Goal: Information Seeking & Learning: Learn about a topic

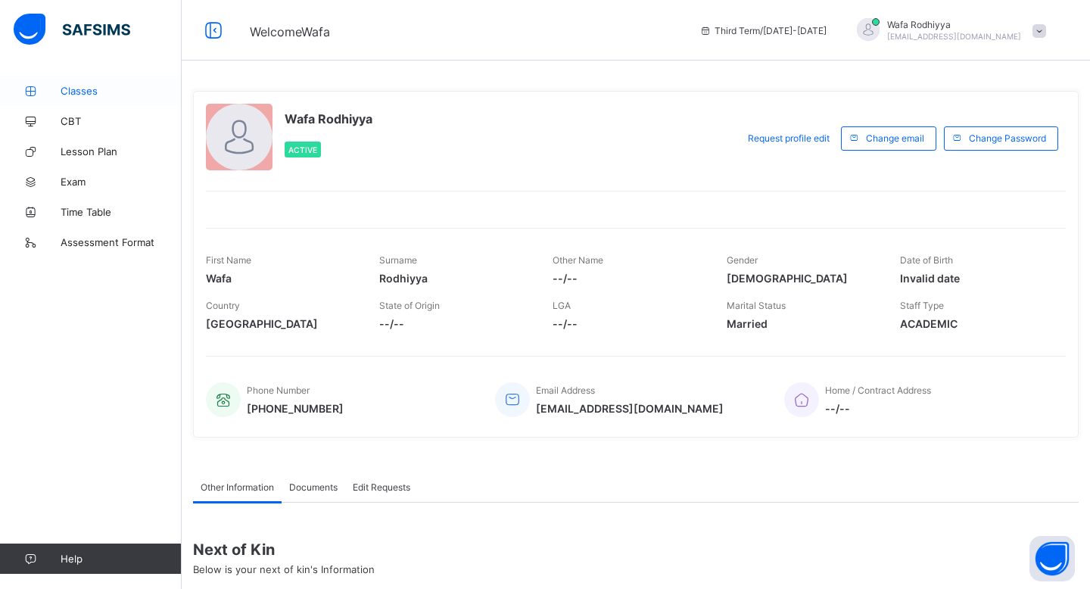
click at [128, 91] on span "Classes" at bounding box center [121, 91] width 121 height 12
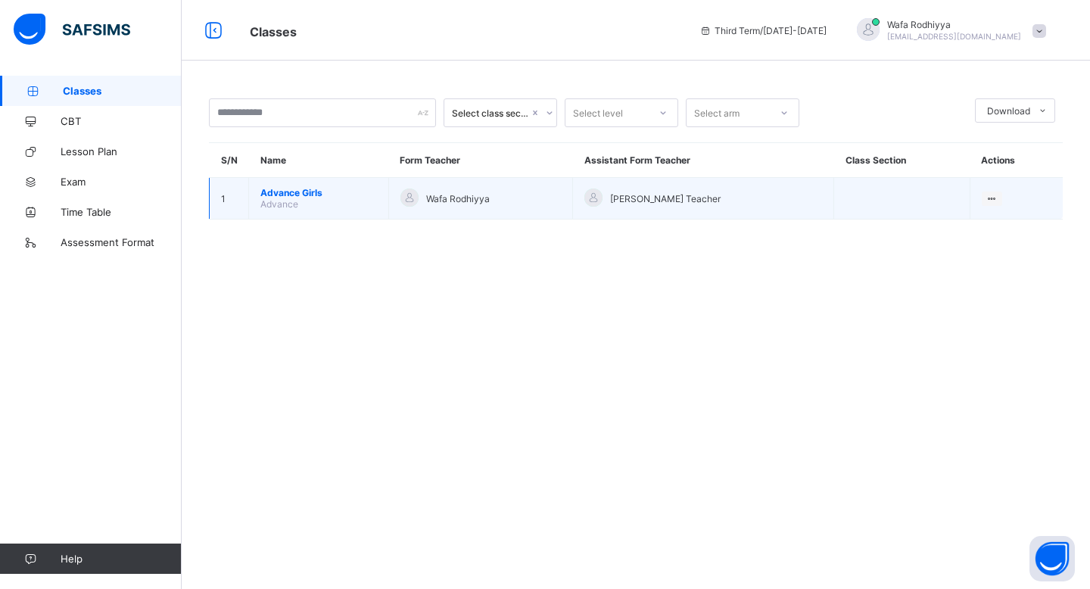
click at [301, 192] on span "Advance Girls" at bounding box center [318, 192] width 117 height 11
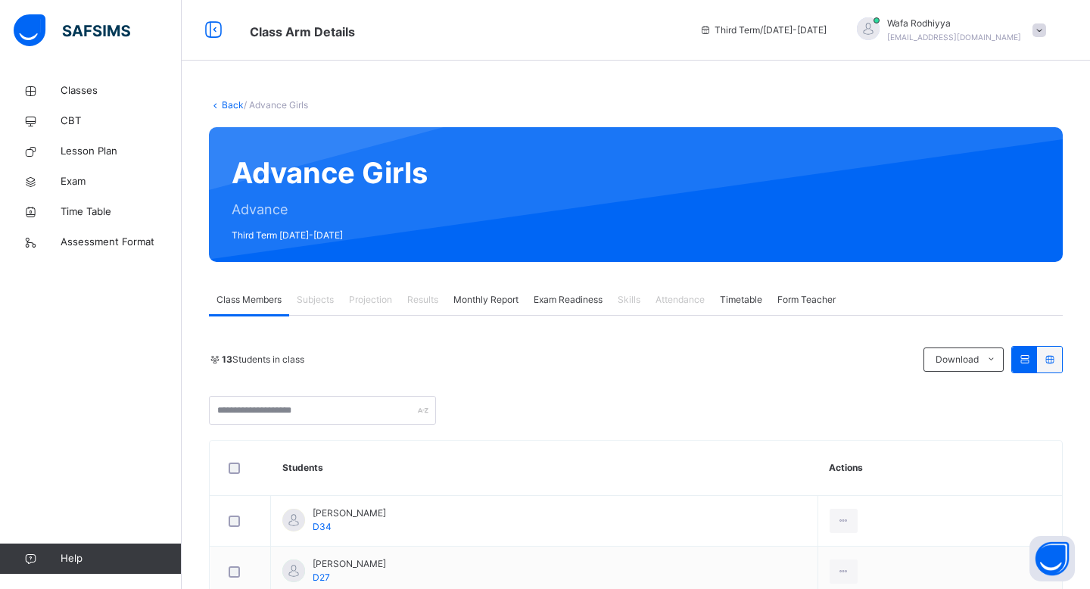
click at [675, 311] on div "Attendance" at bounding box center [680, 300] width 64 height 30
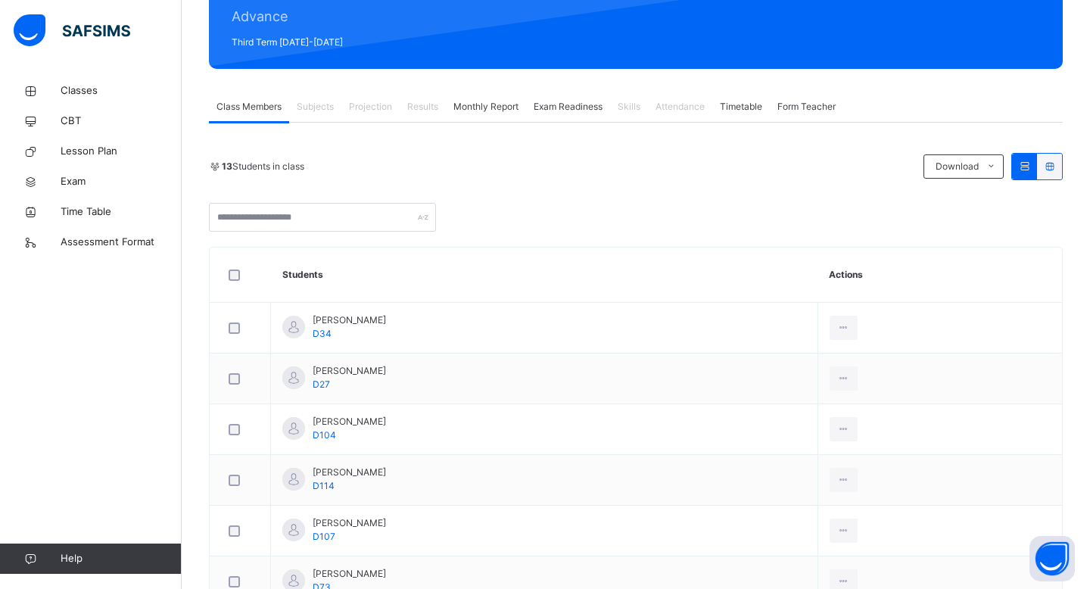
scroll to position [218, 0]
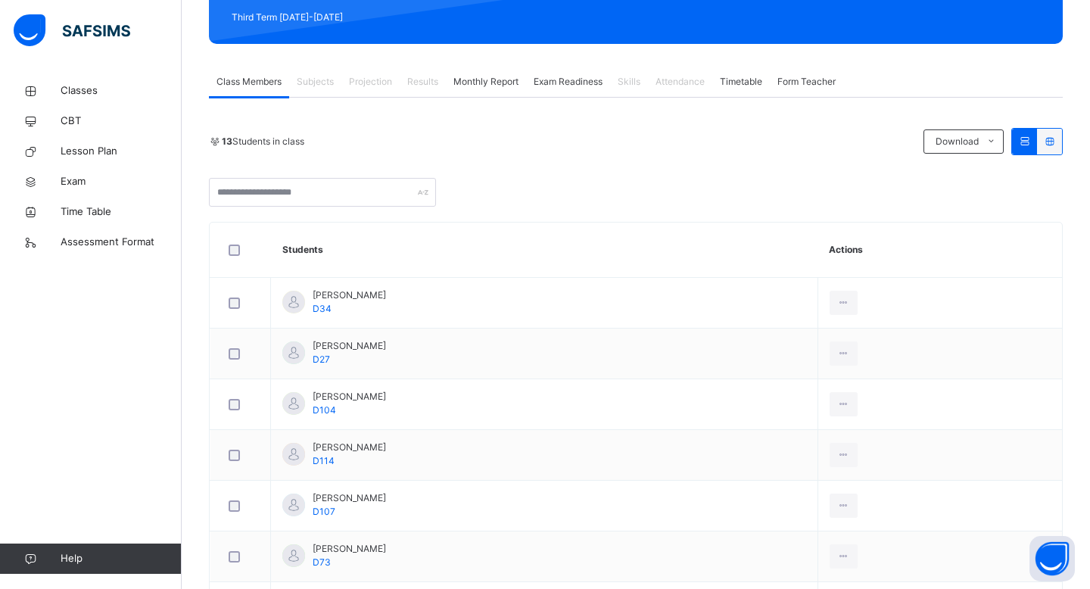
click at [374, 85] on span "Projection" at bounding box center [370, 82] width 43 height 14
click at [341, 79] on div "Subjects" at bounding box center [315, 82] width 52 height 30
click at [501, 81] on span "Monthly Report" at bounding box center [485, 82] width 65 height 14
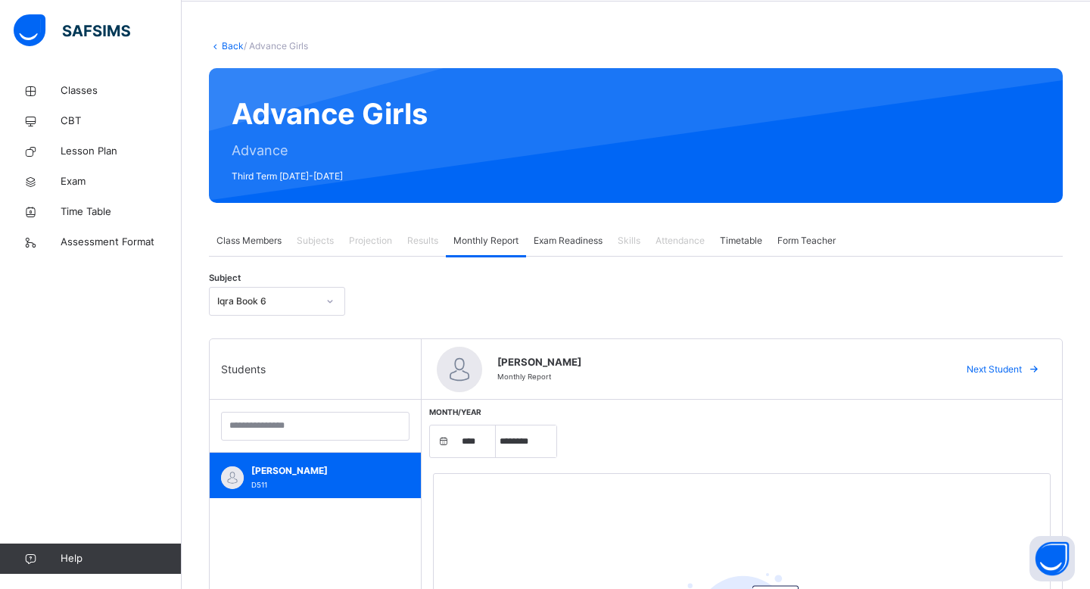
scroll to position [0, 0]
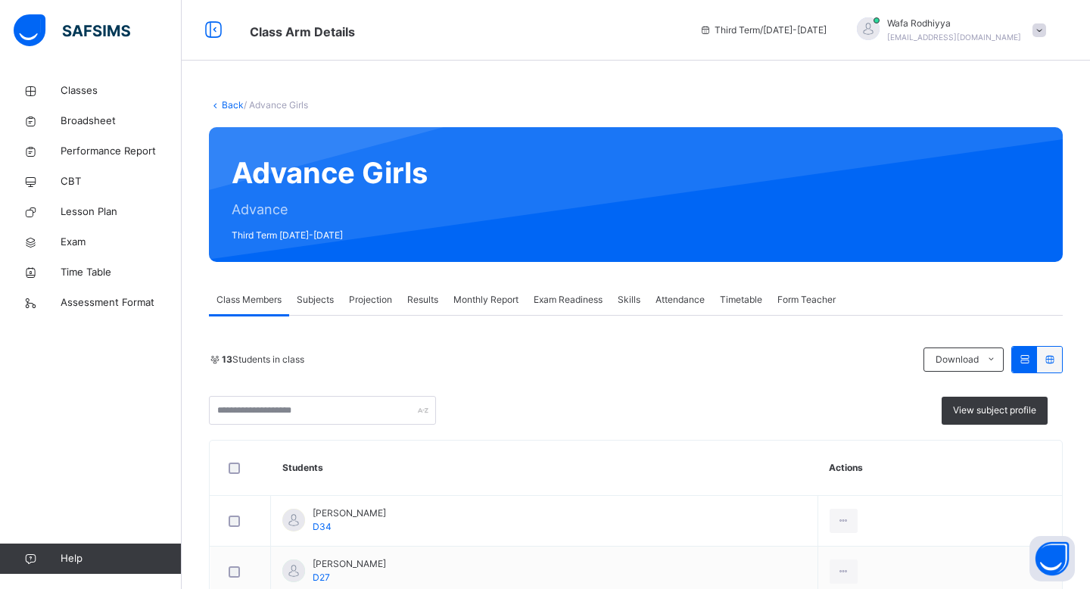
click at [380, 295] on span "Projection" at bounding box center [370, 300] width 43 height 14
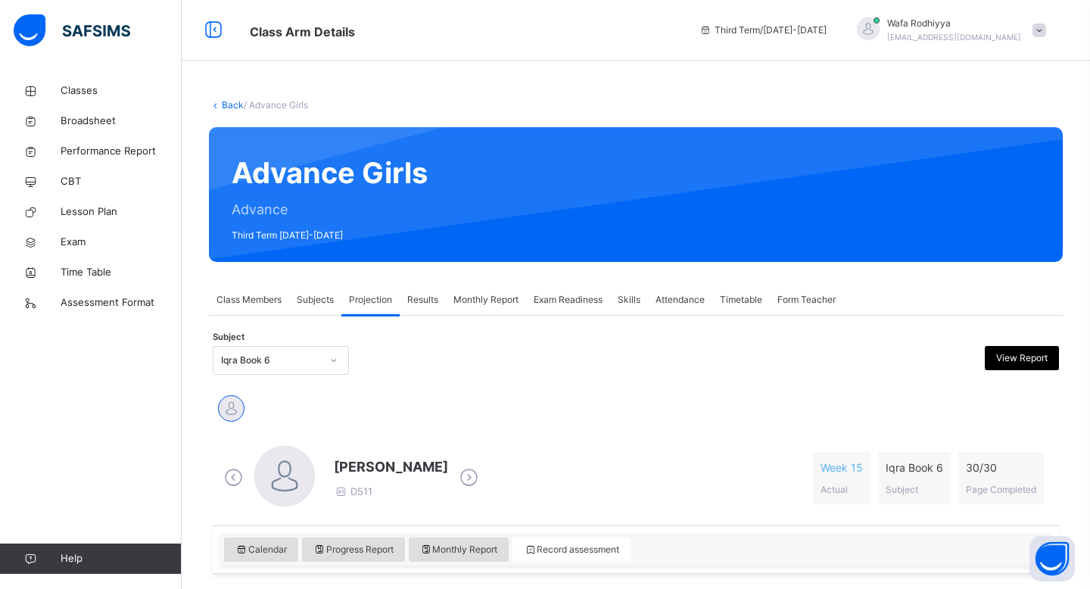
scroll to position [205, 0]
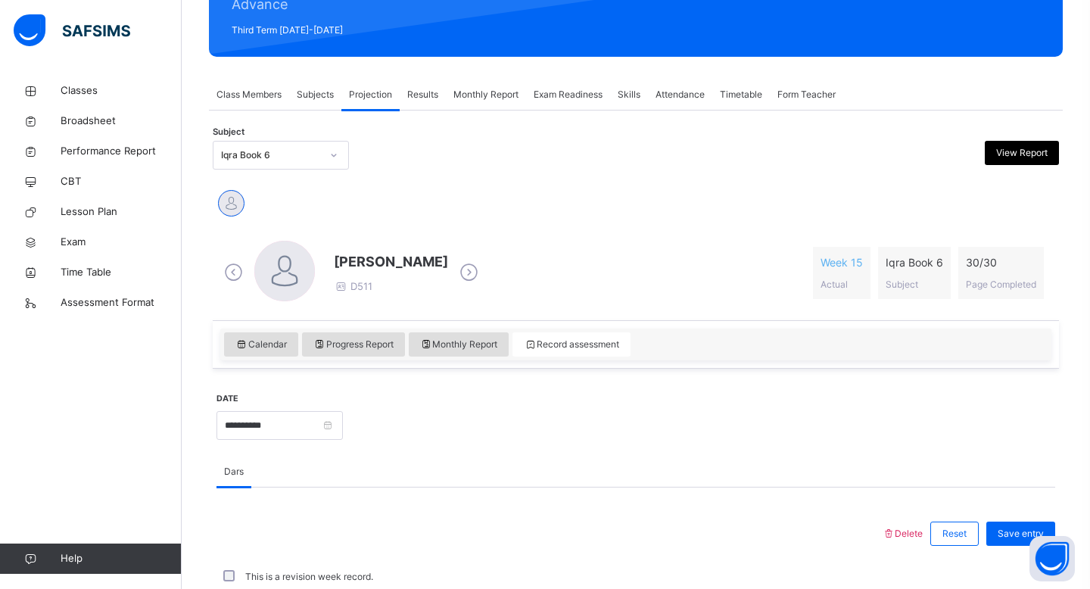
click at [679, 104] on div "Attendance" at bounding box center [680, 94] width 64 height 30
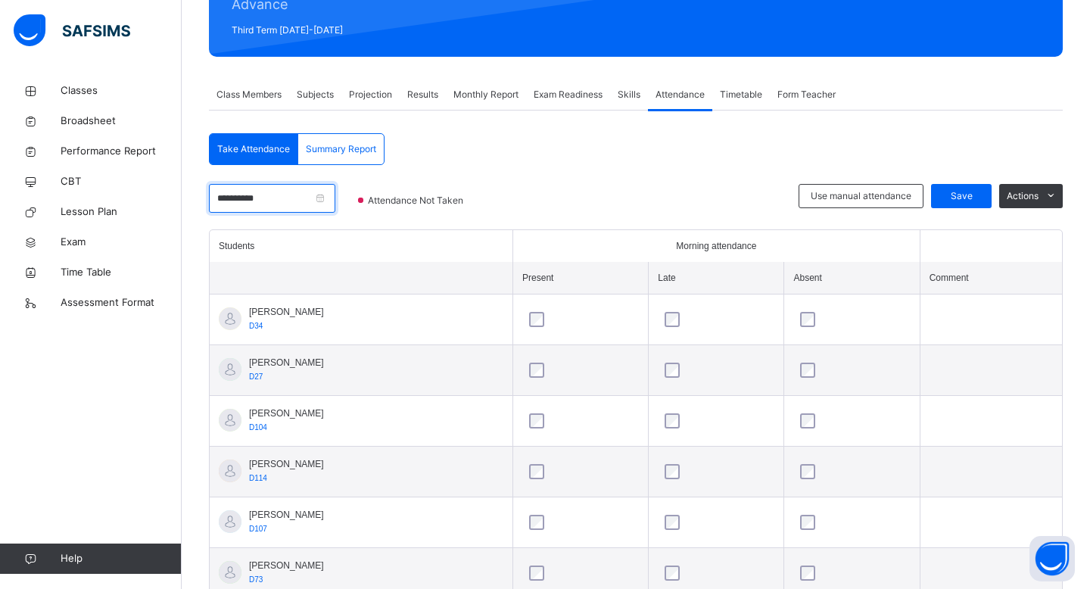
click at [325, 200] on input "**********" at bounding box center [272, 198] width 126 height 29
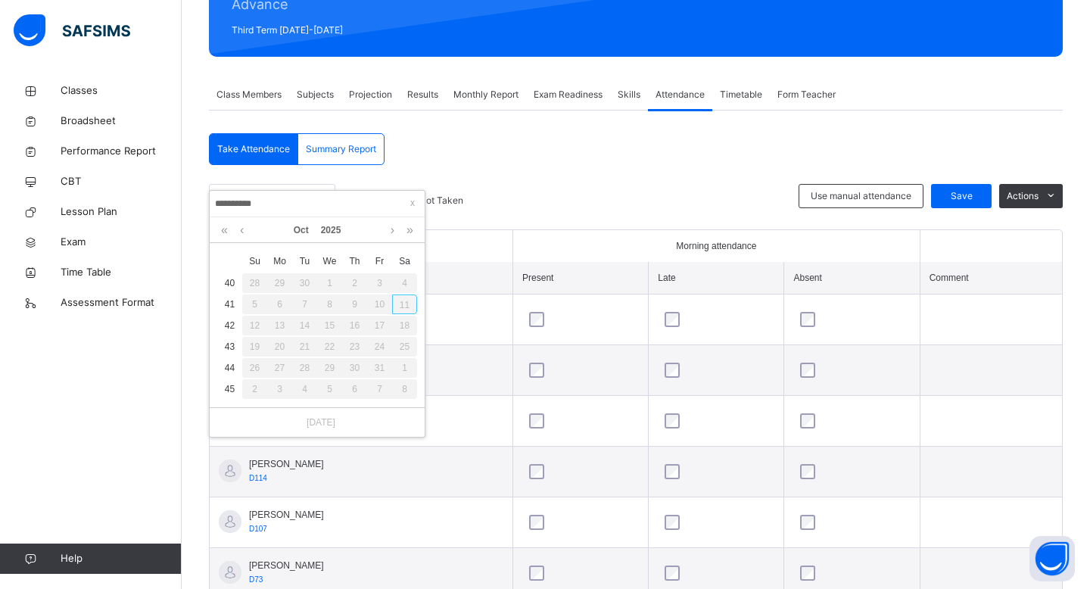
click at [548, 188] on div at bounding box center [642, 206] width 297 height 45
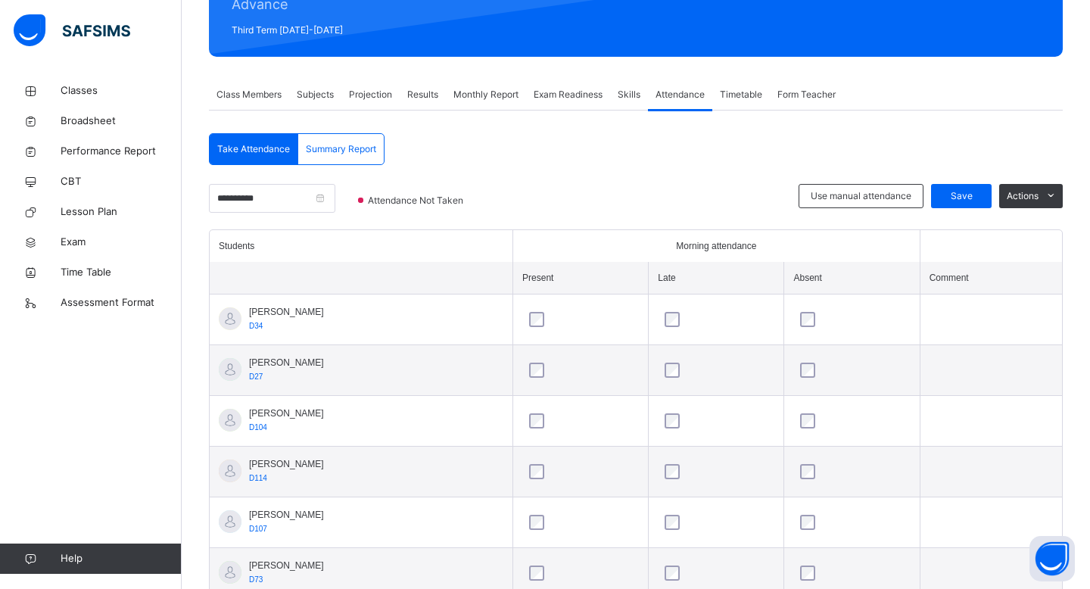
click at [374, 99] on span "Projection" at bounding box center [370, 95] width 43 height 14
